Goal: Information Seeking & Learning: Learn about a topic

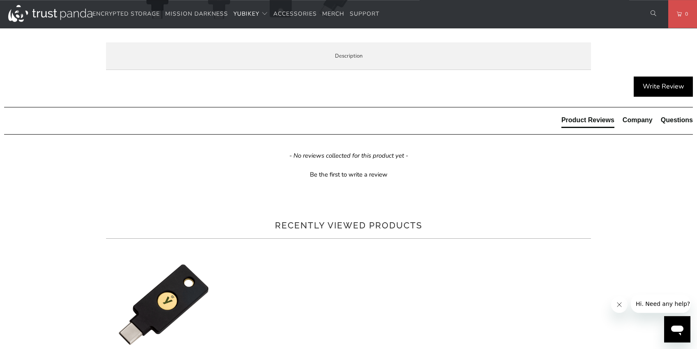
scroll to position [368, 0]
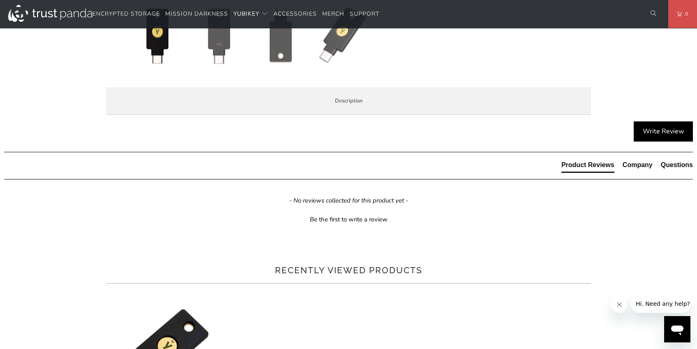
click at [0, 0] on span "Specifications" at bounding box center [0, 0] width 0 height 0
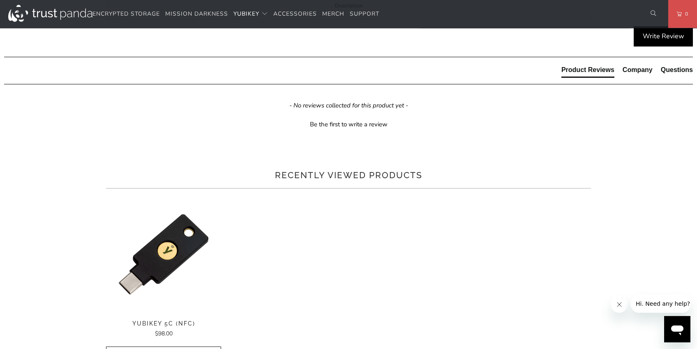
scroll to position [401, 0]
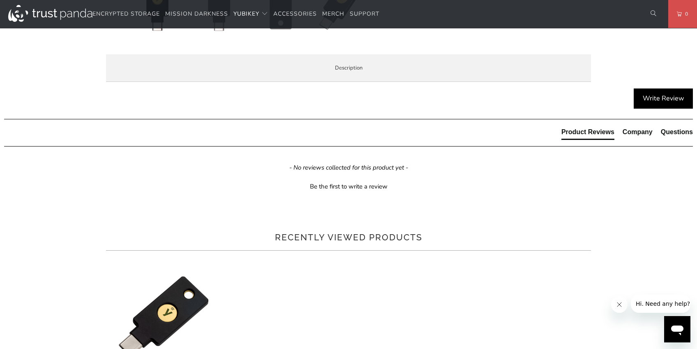
click at [0, 0] on span "Enterprise and Government" at bounding box center [0, 0] width 0 height 0
click at [0, 0] on span "Local Service & Support" at bounding box center [0, 0] width 0 height 0
click at [0, 0] on span "Specifications" at bounding box center [0, 0] width 0 height 0
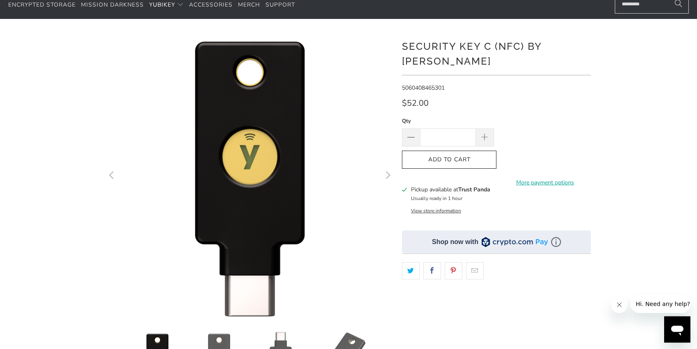
scroll to position [0, 0]
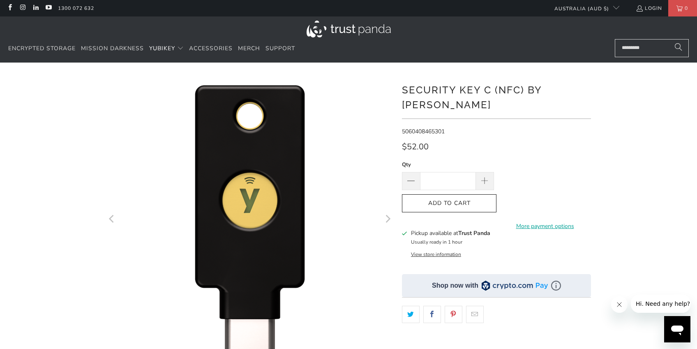
click at [389, 218] on icon "Next" at bounding box center [388, 219] width 5 height 8
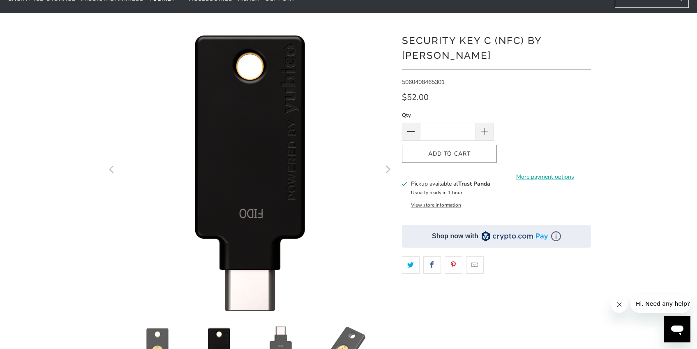
scroll to position [59, 0]
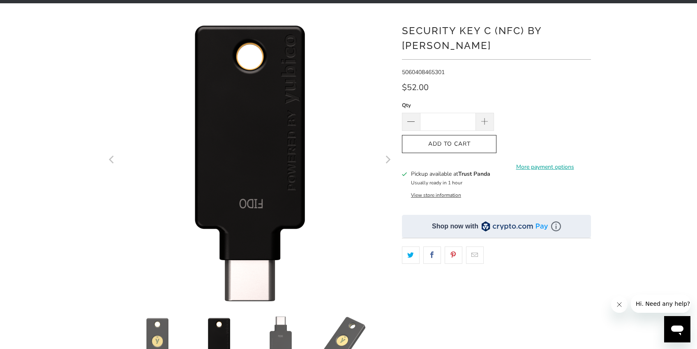
click at [452, 192] on button "View store information" at bounding box center [436, 195] width 50 height 7
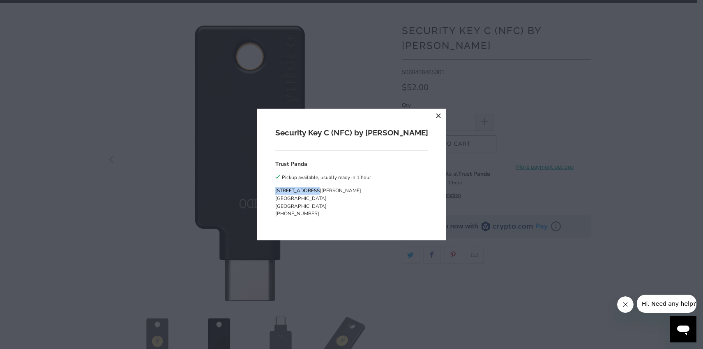
drag, startPoint x: 295, startPoint y: 190, endPoint x: 333, endPoint y: 191, distance: 37.9
click at [333, 191] on p "[STREET_ADDRESS][PERSON_NAME]" at bounding box center [323, 198] width 96 height 23
copy p "[STREET_ADDRESS][PERSON_NAME]"
click at [432, 115] on button "close" at bounding box center [439, 116] width 15 height 15
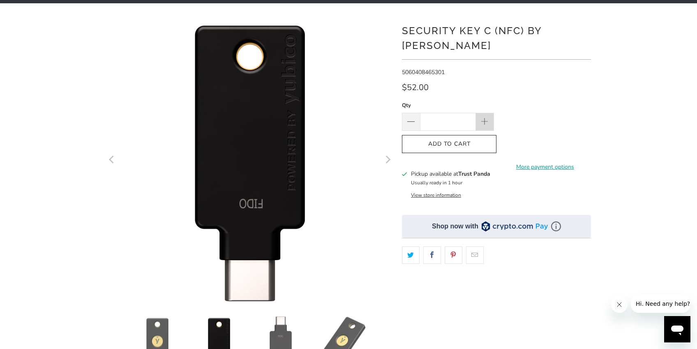
click at [486, 118] on span at bounding box center [485, 122] width 9 height 9
type input "*"
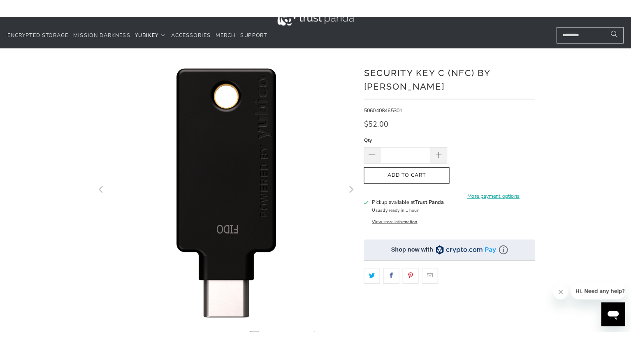
scroll to position [0, 0]
